Goal: Information Seeking & Learning: Learn about a topic

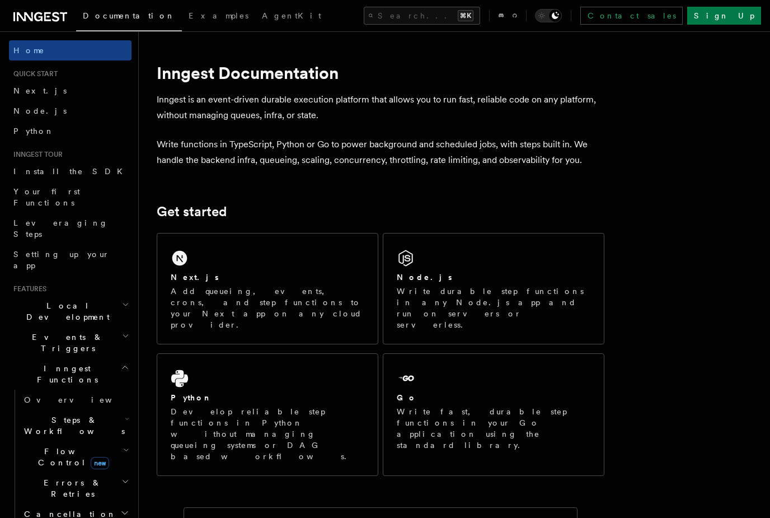
scroll to position [1, 0]
click at [81, 111] on link "Node.js" at bounding box center [70, 110] width 123 height 20
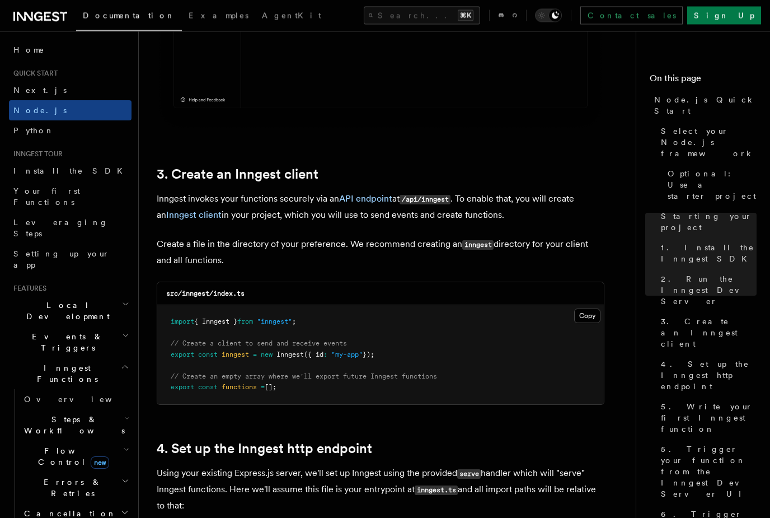
scroll to position [1305, 0]
click at [118, 295] on h2 "Local Development" at bounding box center [70, 310] width 123 height 31
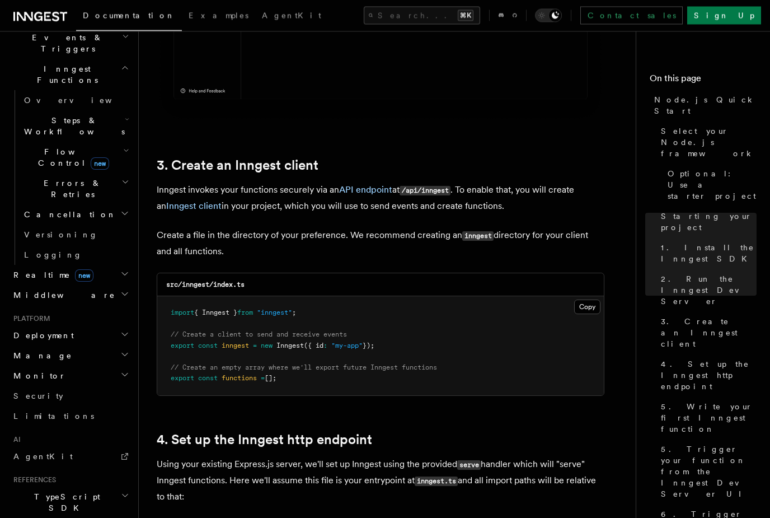
scroll to position [398, 0]
click at [130, 488] on h2 "TypeScript SDK" at bounding box center [70, 503] width 123 height 31
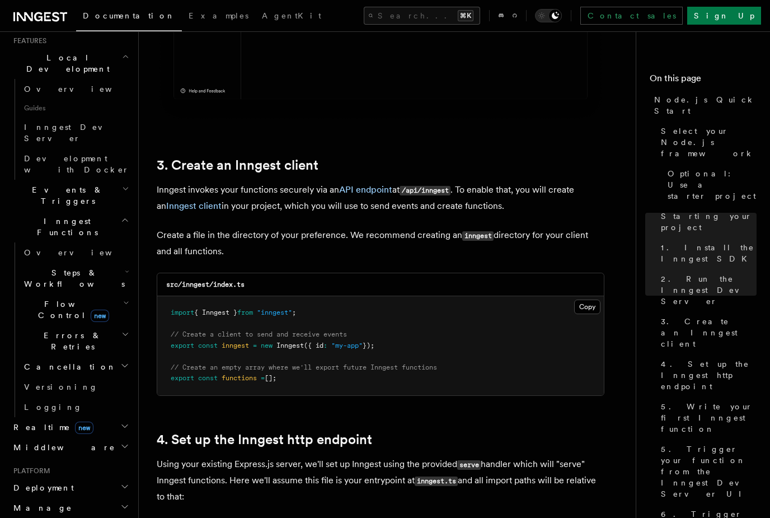
scroll to position [243, 0]
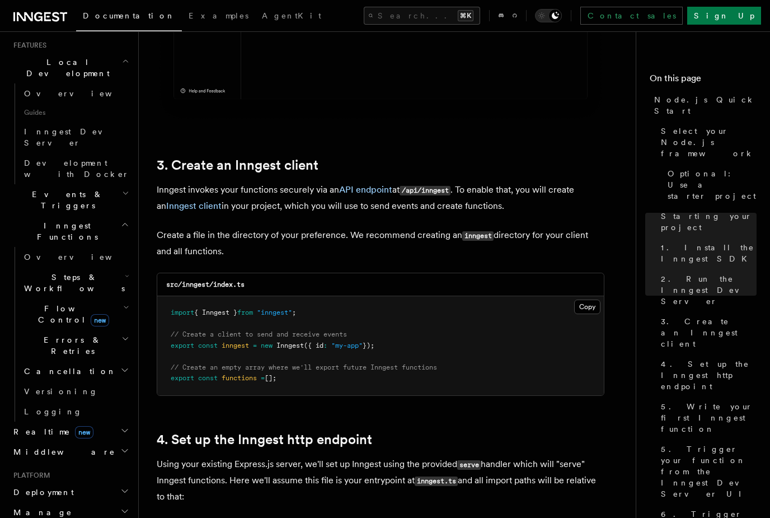
click at [129, 486] on icon "button" at bounding box center [124, 490] width 9 height 9
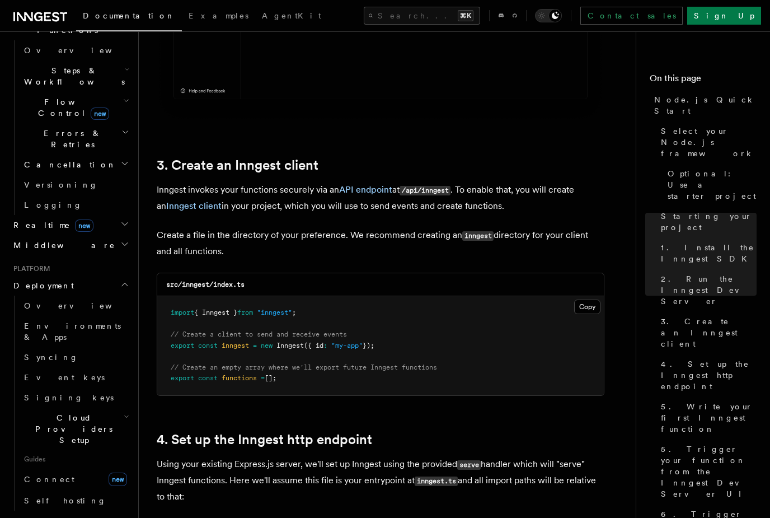
scroll to position [454, 0]
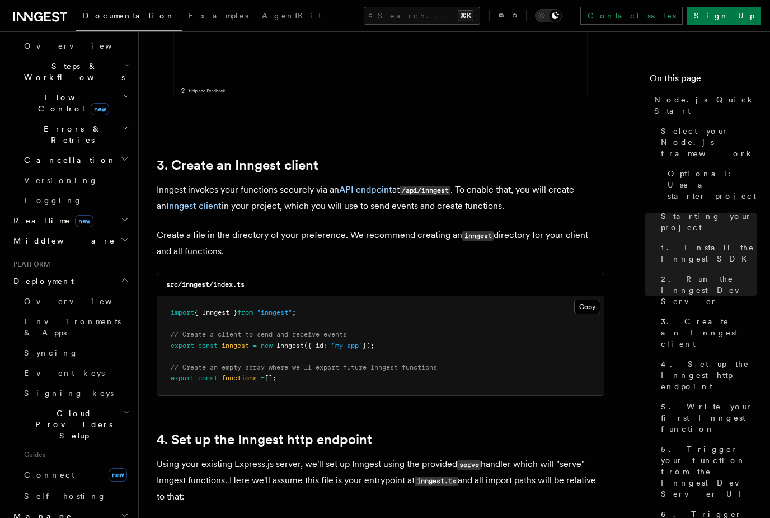
click at [126, 510] on icon "button" at bounding box center [124, 514] width 9 height 9
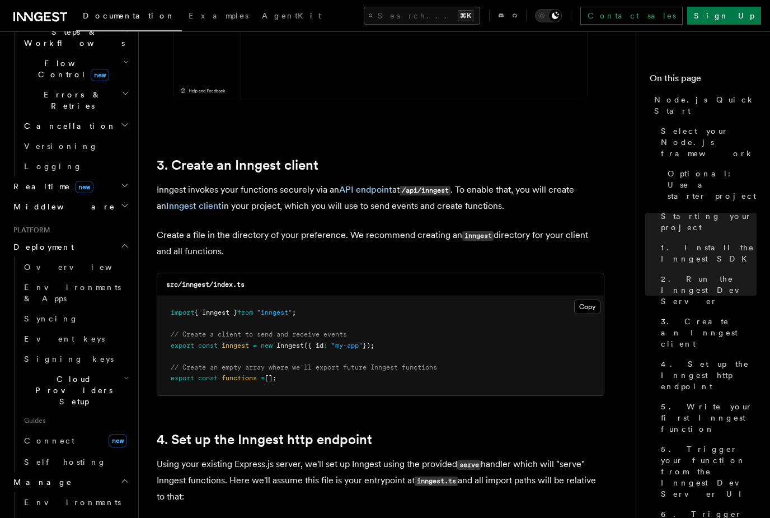
scroll to position [500, 0]
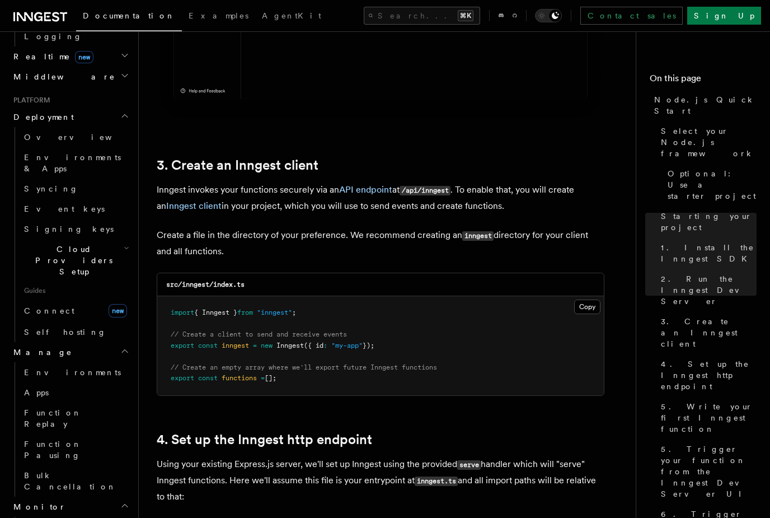
scroll to position [625, 0]
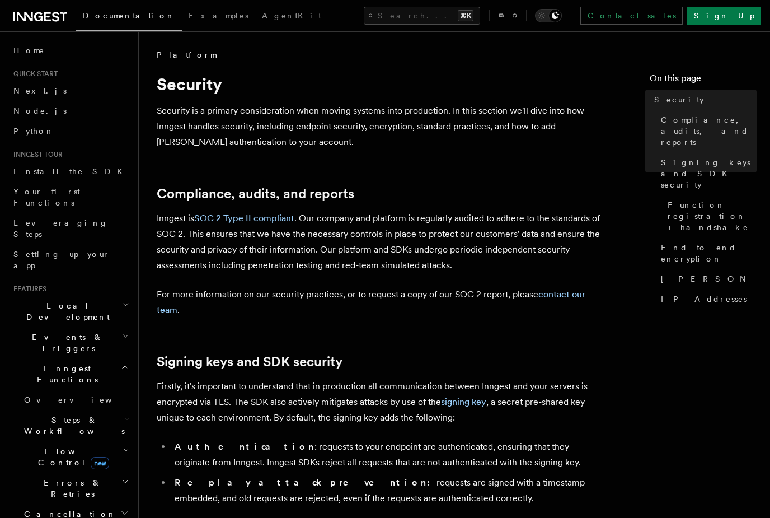
click at [262, 11] on span "AgentKit" at bounding box center [291, 15] width 59 height 9
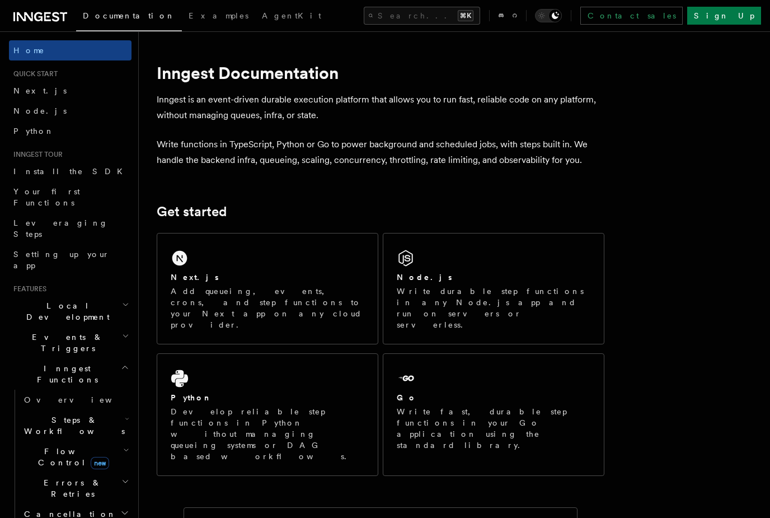
click at [106, 295] on h2 "Local Development" at bounding box center [70, 310] width 123 height 31
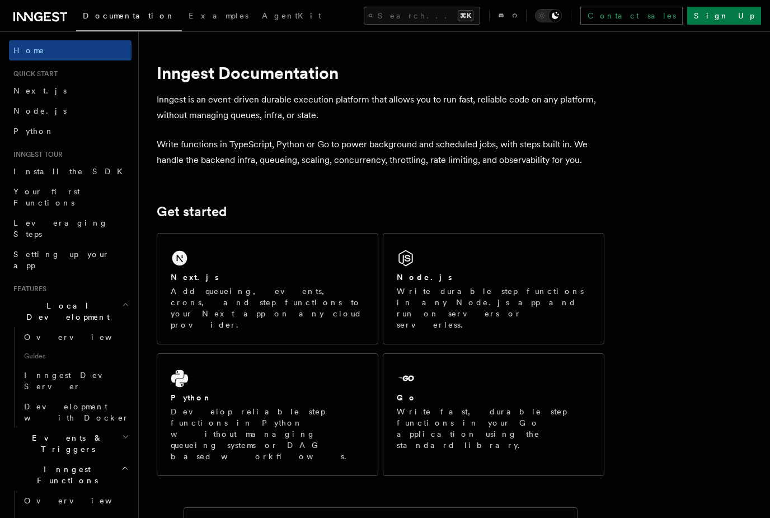
click at [47, 327] on link "Overview" at bounding box center [76, 337] width 112 height 20
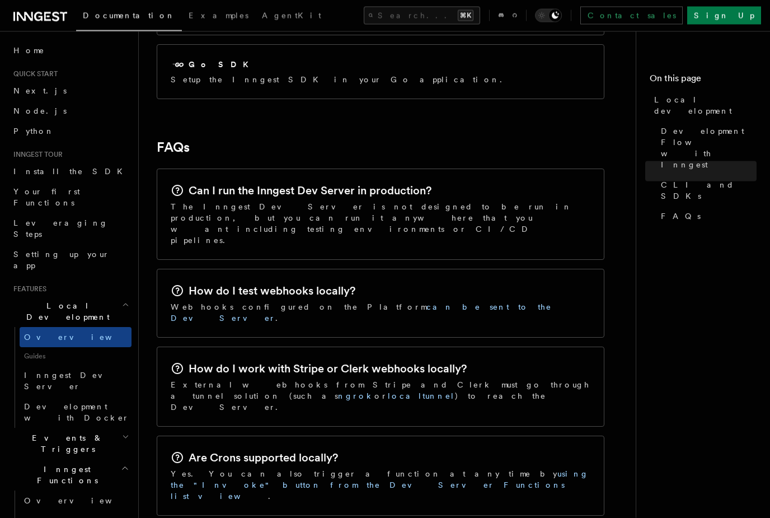
scroll to position [1646, 0]
click at [459, 12] on button "Search... ⌘K" at bounding box center [422, 16] width 116 height 18
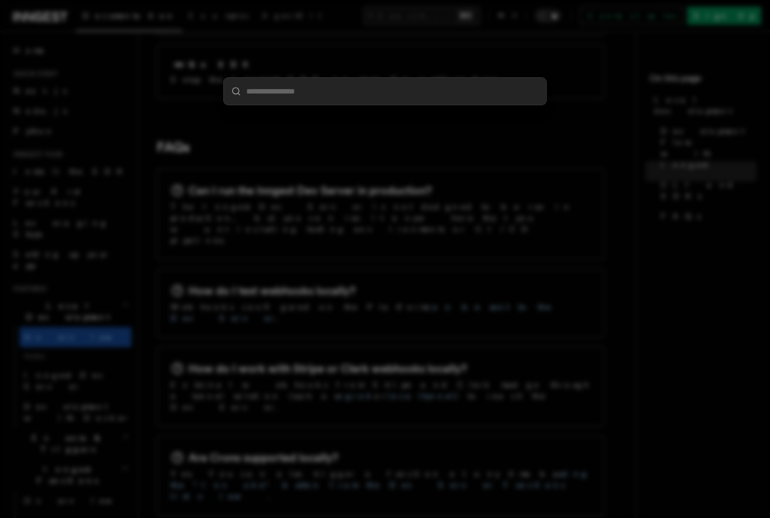
click at [398, 105] on input "search" at bounding box center [385, 91] width 322 height 27
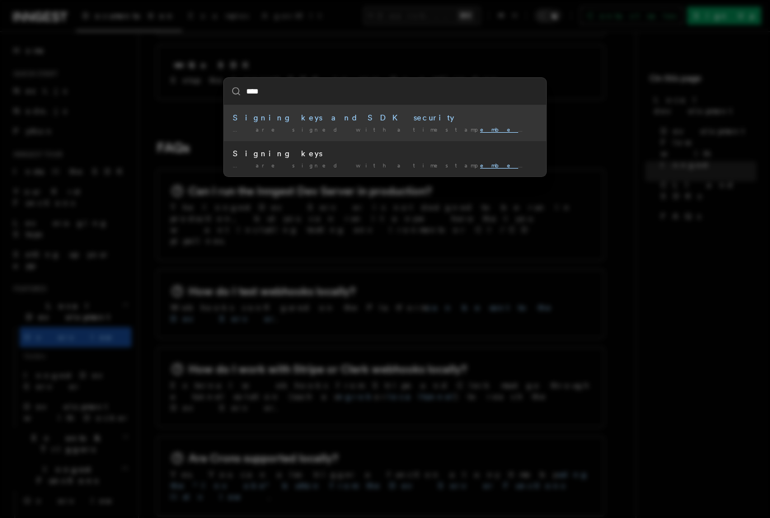
type input "*****"
